Goal: Information Seeking & Learning: Learn about a topic

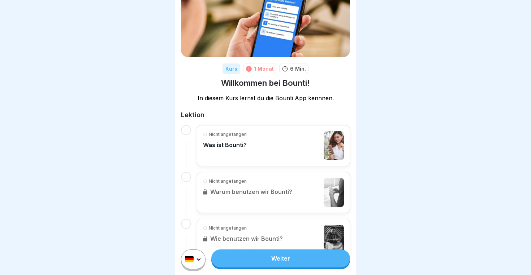
scroll to position [53, 0]
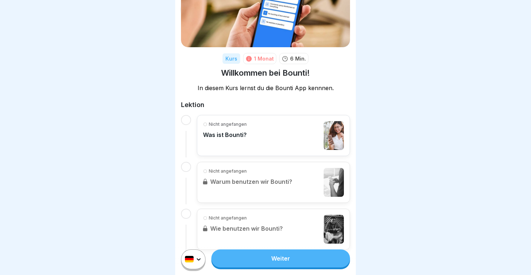
click at [251, 139] on div "Nicht angefangen Was ist Bounti?" at bounding box center [273, 135] width 141 height 29
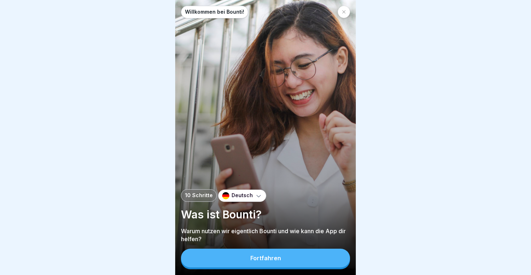
click at [283, 260] on button "Fortfahren" at bounding box center [265, 258] width 169 height 19
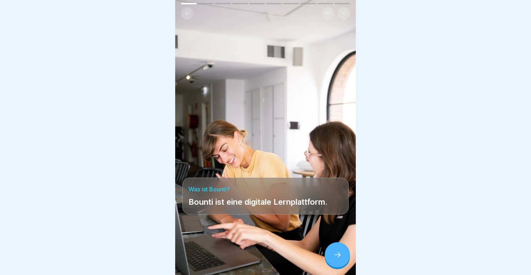
click at [338, 257] on icon at bounding box center [337, 255] width 9 height 9
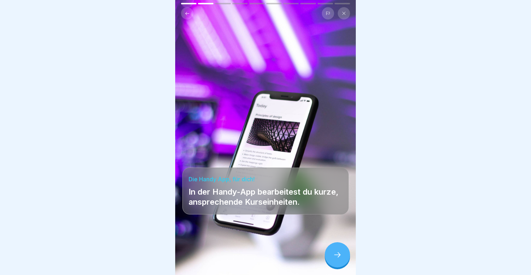
click at [338, 256] on icon at bounding box center [337, 255] width 9 height 9
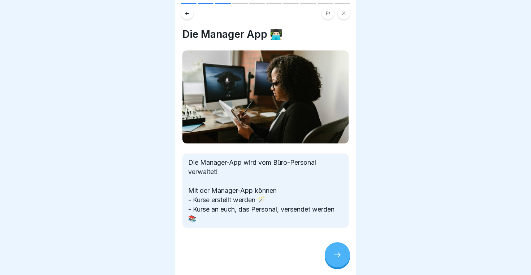
click at [340, 253] on icon at bounding box center [337, 255] width 9 height 9
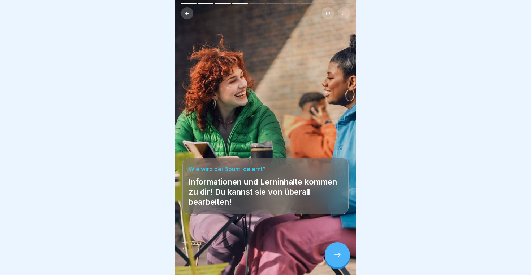
click at [336, 255] on icon at bounding box center [337, 255] width 9 height 9
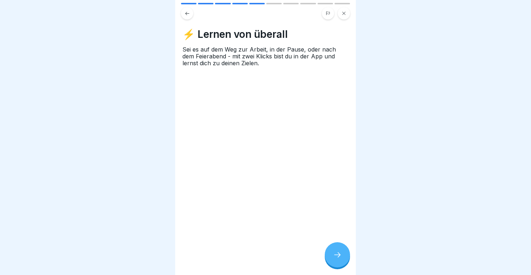
click at [336, 255] on icon at bounding box center [337, 255] width 9 height 9
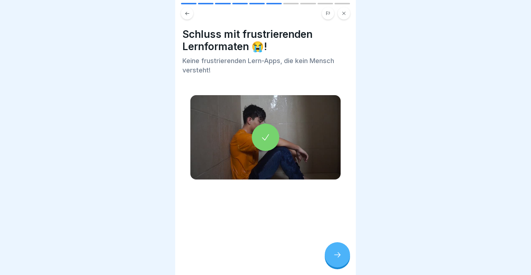
click at [336, 255] on icon at bounding box center [337, 255] width 9 height 9
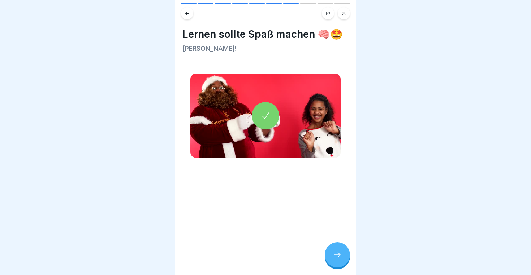
click at [336, 255] on icon at bounding box center [337, 255] width 9 height 9
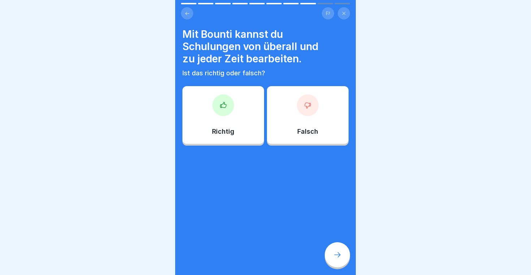
click at [249, 118] on div "Richtig" at bounding box center [223, 115] width 82 height 58
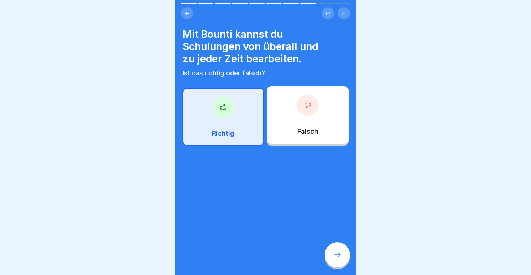
click at [337, 257] on icon at bounding box center [337, 255] width 9 height 9
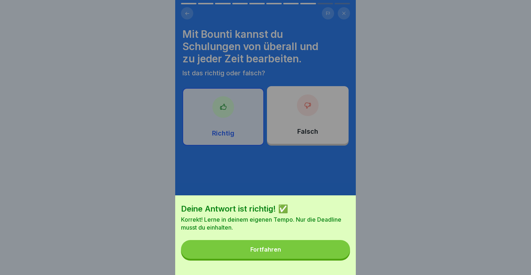
click at [300, 244] on button "Fortfahren" at bounding box center [265, 249] width 169 height 19
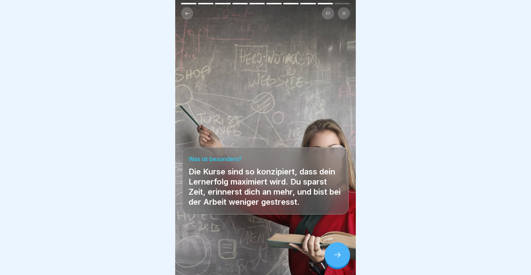
click at [335, 260] on icon at bounding box center [337, 255] width 9 height 9
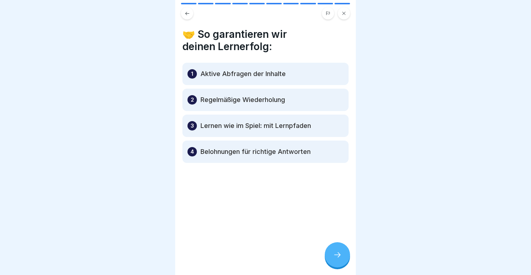
click at [334, 250] on div at bounding box center [337, 255] width 25 height 25
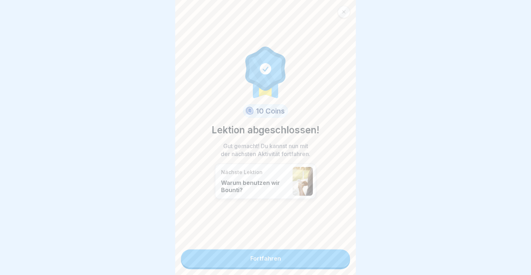
click at [283, 256] on link "Fortfahren" at bounding box center [265, 259] width 169 height 18
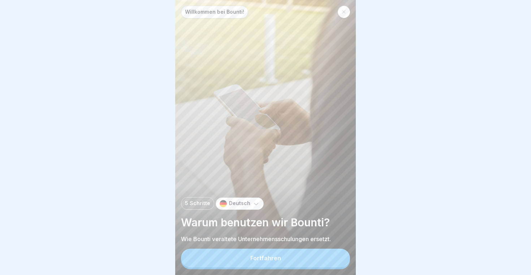
click at [344, 9] on div at bounding box center [344, 12] width 12 height 12
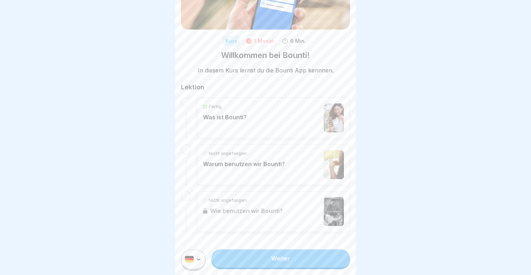
scroll to position [70, 0]
click at [294, 167] on div "Nicht angefangen Warum benutzen wir Bounti?" at bounding box center [273, 165] width 141 height 29
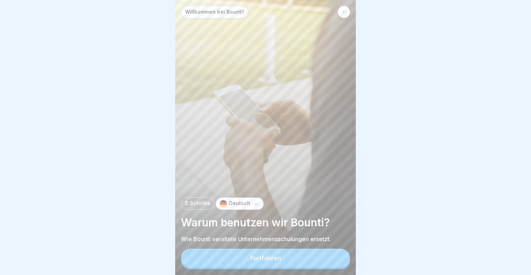
click at [344, 14] on div at bounding box center [344, 12] width 12 height 12
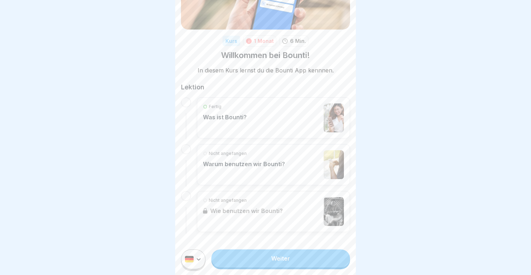
scroll to position [70, 0]
click at [285, 160] on div "Nicht angefangen Warum benutzen wir Bounti?" at bounding box center [273, 165] width 141 height 29
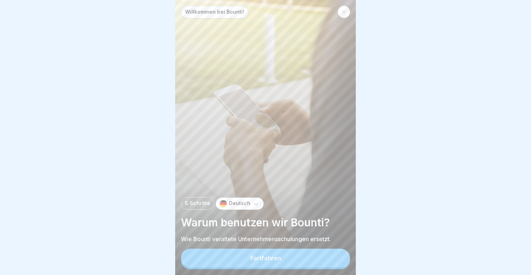
click at [286, 255] on button "Fortfahren" at bounding box center [265, 258] width 169 height 19
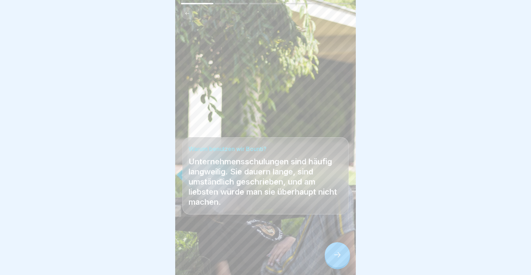
click at [338, 250] on div at bounding box center [337, 255] width 25 height 25
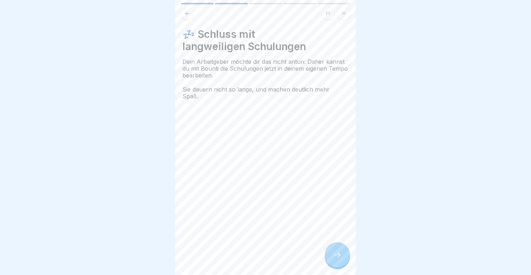
click at [337, 251] on div at bounding box center [337, 255] width 25 height 25
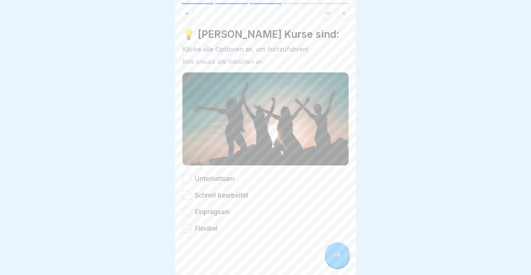
click at [186, 14] on icon at bounding box center [186, 13] width 5 height 5
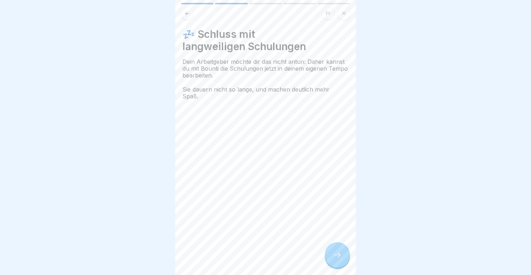
click at [186, 14] on icon at bounding box center [187, 13] width 4 height 3
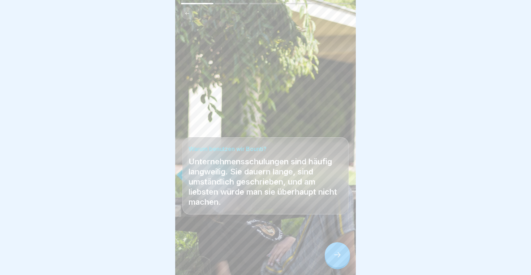
click at [186, 15] on icon at bounding box center [186, 13] width 5 height 5
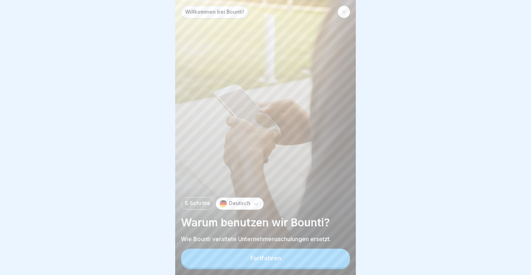
click at [265, 255] on button "Fortfahren" at bounding box center [265, 258] width 169 height 19
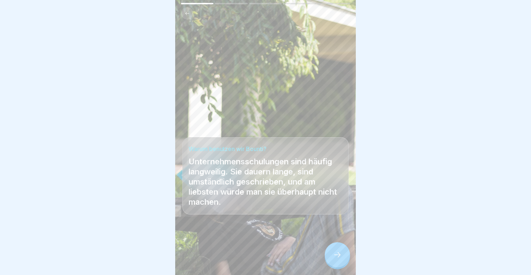
click at [334, 256] on icon at bounding box center [337, 255] width 9 height 9
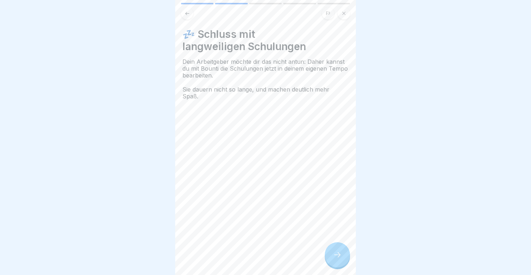
click at [335, 258] on icon at bounding box center [337, 255] width 9 height 9
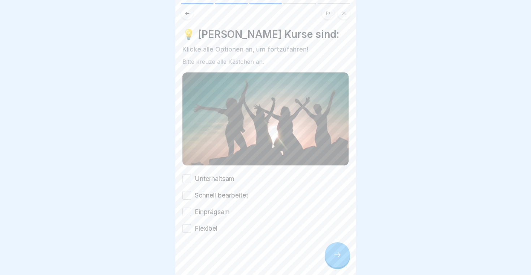
click at [187, 178] on button "Unterhaltsam" at bounding box center [186, 179] width 9 height 9
click at [187, 197] on button "Schnell bearbeitet" at bounding box center [186, 195] width 9 height 9
click at [185, 213] on button "Einprägsam" at bounding box center [186, 212] width 9 height 9
click at [186, 229] on button "Flexibel" at bounding box center [186, 229] width 9 height 9
click at [342, 252] on div at bounding box center [337, 255] width 25 height 25
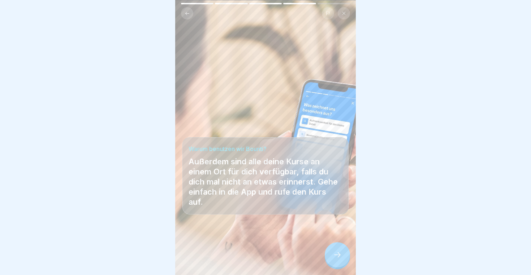
click at [341, 259] on icon at bounding box center [337, 255] width 9 height 9
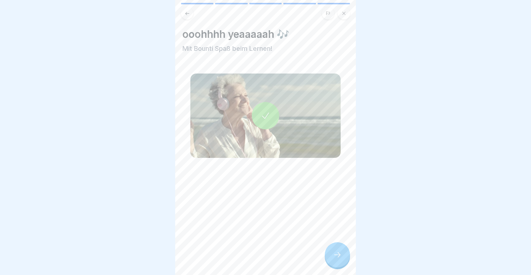
click at [335, 255] on icon at bounding box center [337, 255] width 9 height 9
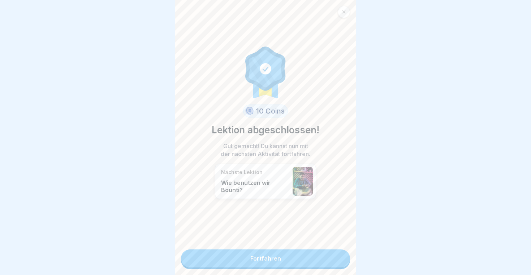
click at [278, 256] on link "Fortfahren" at bounding box center [265, 259] width 169 height 18
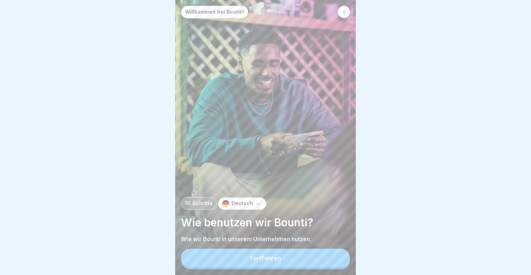
click at [280, 262] on button "Fortfahren" at bounding box center [265, 258] width 169 height 19
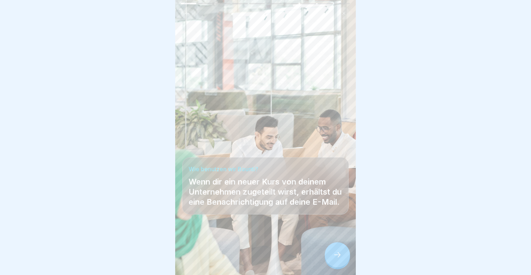
click at [336, 256] on icon at bounding box center [337, 255] width 9 height 9
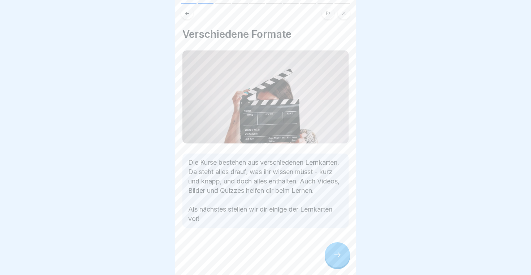
click at [330, 256] on div at bounding box center [337, 255] width 25 height 25
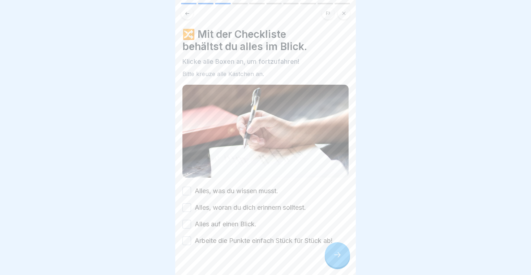
click at [186, 192] on button "Alles, was du wissen musst." at bounding box center [186, 191] width 9 height 9
click at [187, 211] on button "Alles, woran du dich erinnern solltest." at bounding box center [186, 208] width 9 height 9
click at [188, 223] on button "Alles auf einen Blick." at bounding box center [186, 224] width 9 height 9
click at [187, 239] on button "Arbeite die Punkte einfach Stück für Stück ab!" at bounding box center [186, 241] width 9 height 9
click at [330, 251] on div at bounding box center [337, 255] width 25 height 25
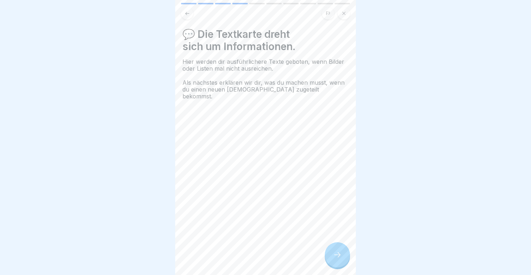
click at [333, 251] on div at bounding box center [337, 255] width 25 height 25
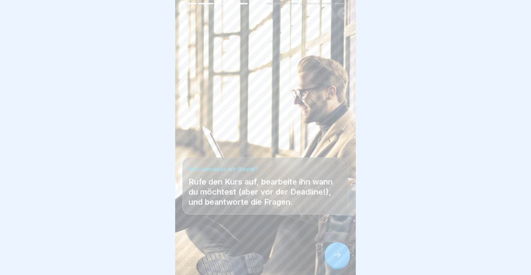
click at [338, 253] on icon at bounding box center [337, 255] width 9 height 9
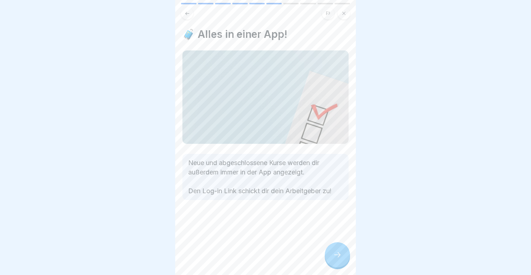
click at [339, 253] on icon at bounding box center [337, 255] width 9 height 9
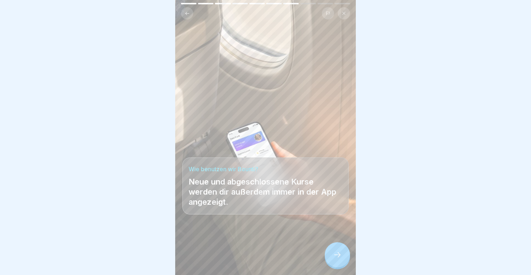
click at [339, 254] on icon at bounding box center [337, 255] width 9 height 9
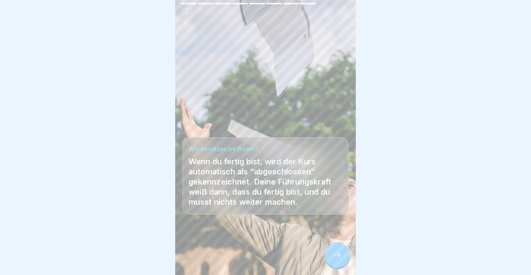
click at [339, 255] on icon at bounding box center [337, 255] width 9 height 9
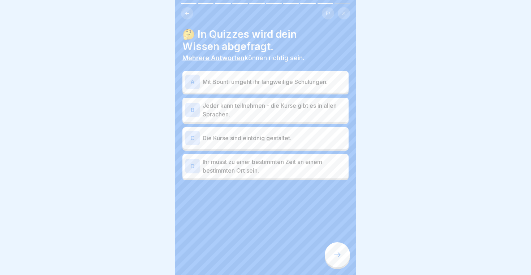
click at [271, 83] on p "Mit Bounti umgeht ihr langweilige Schulungen." at bounding box center [274, 82] width 143 height 9
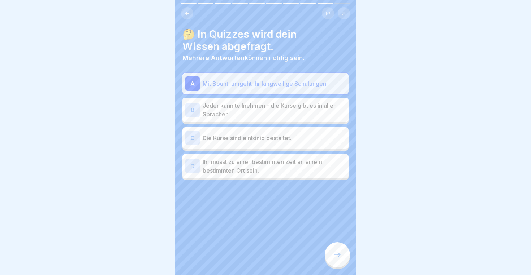
click at [281, 109] on p "Jeder kann teilnehmen - die Kurse gibt es in allen Sprachen." at bounding box center [274, 109] width 143 height 17
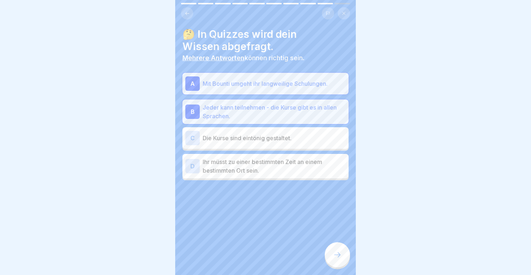
click at [334, 254] on icon at bounding box center [337, 255] width 9 height 9
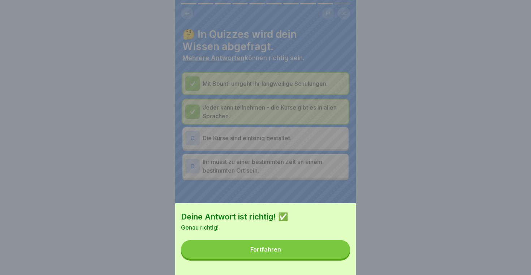
click at [270, 248] on div "Fortfahren" at bounding box center [265, 250] width 31 height 6
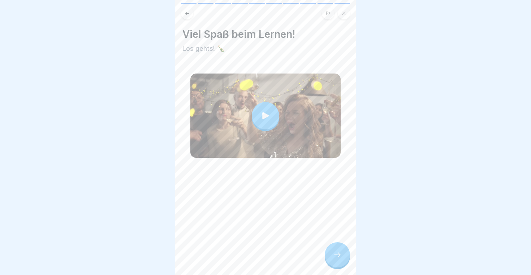
click at [336, 256] on icon at bounding box center [337, 255] width 9 height 9
click at [336, 245] on div at bounding box center [337, 255] width 25 height 25
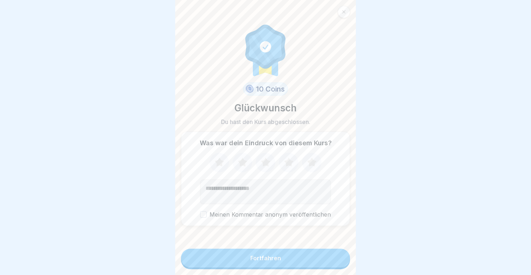
click at [294, 260] on button "Fortfahren" at bounding box center [265, 258] width 169 height 19
